Goal: Navigation & Orientation: Find specific page/section

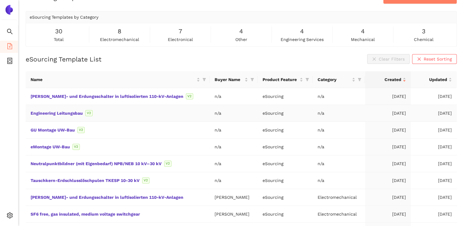
scroll to position [65, 0]
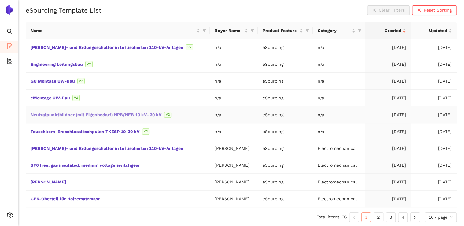
click at [0, 0] on link "Neutralpunktbildner (mit Eigenbedarf) NPB/NEB 10 kV–30 kV" at bounding box center [0, 0] width 0 height 0
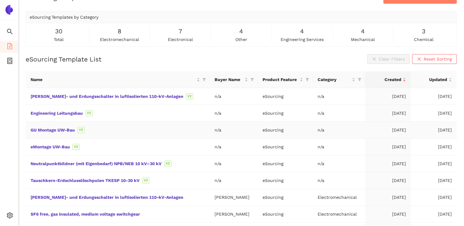
scroll to position [24, 0]
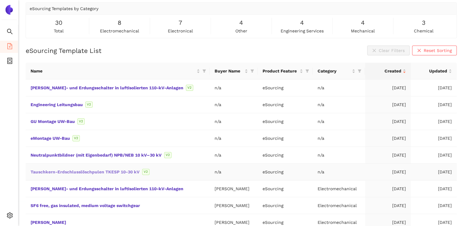
click at [0, 0] on link "Tauschkern-Erdschlusslöschpulen TKESP 10-30 kV" at bounding box center [0, 0] width 0 height 0
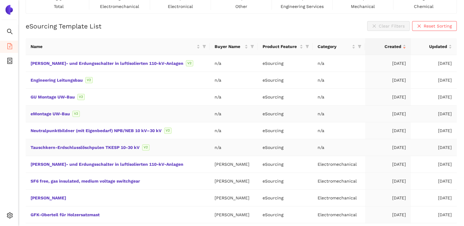
scroll to position [65, 0]
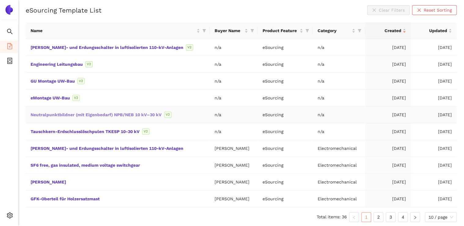
click at [0, 0] on link "Neutralpunktbildner (mit Eigenbedarf) NPB/NEB 10 kV–30 kV" at bounding box center [0, 0] width 0 height 0
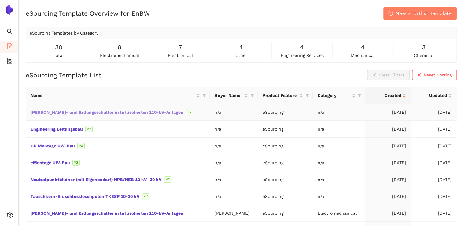
click at [0, 0] on link "[PERSON_NAME]- und Erdungsschalter in luftisolierten 110-kV-Anlagen" at bounding box center [0, 0] width 0 height 0
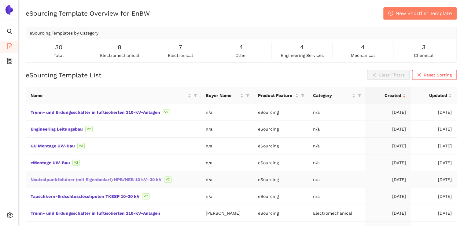
click at [0, 0] on link "Neutralpunktbildner (mit Eigenbedarf) NPB/NEB 10 kV–30 kV" at bounding box center [0, 0] width 0 height 0
click at [0, 0] on link "Tauschkern-Erdschlusslöschpulen TKESP 10-30 kV" at bounding box center [0, 0] width 0 height 0
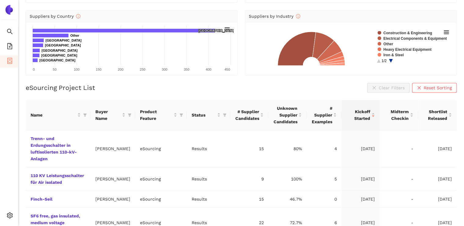
scroll to position [98, 0]
